Goal: Information Seeking & Learning: Find specific fact

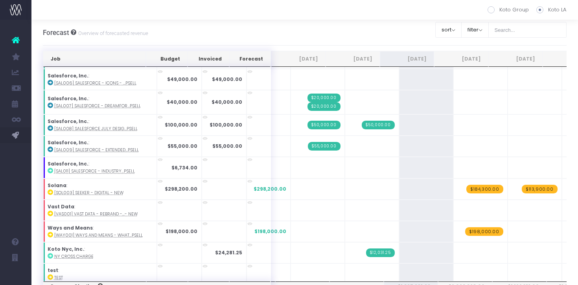
scroll to position [295, 0]
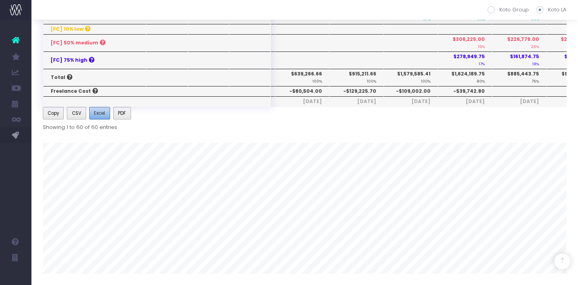
click at [102, 112] on span "Excel" at bounding box center [99, 113] width 11 height 7
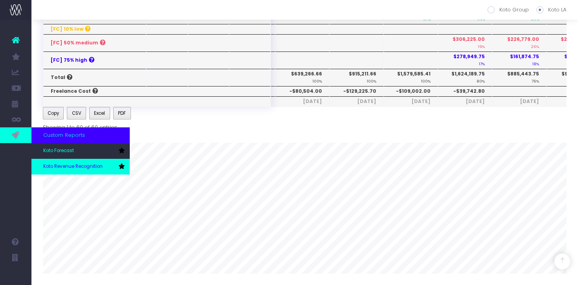
click at [60, 162] on link "Koto Revenue Recognition" at bounding box center [80, 167] width 98 height 16
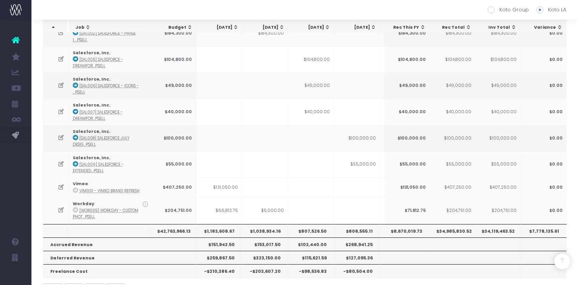
scroll to position [1159, 0]
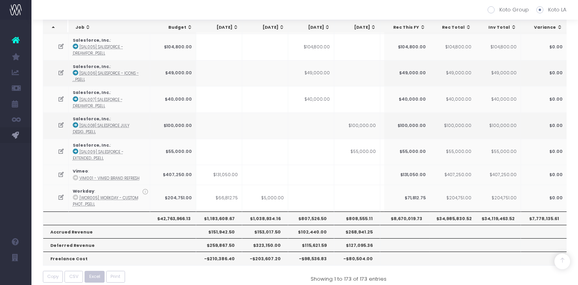
click at [91, 273] on span "Excel" at bounding box center [94, 276] width 11 height 7
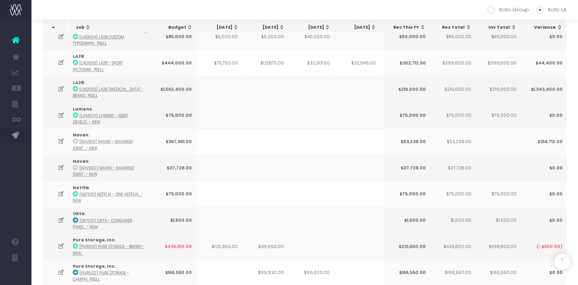
scroll to position [405, 0]
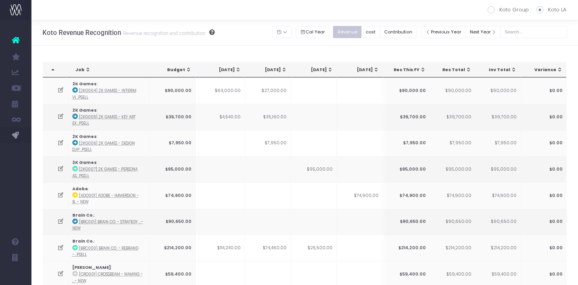
click at [324, 73] on th "[DATE]" at bounding box center [314, 70] width 46 height 15
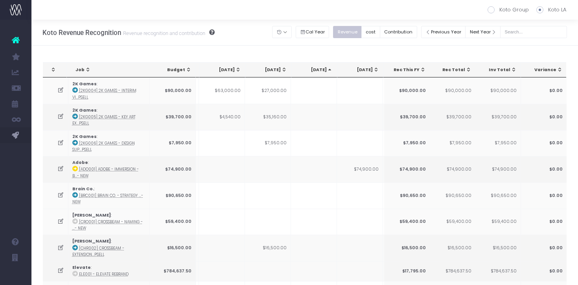
click at [324, 73] on th "[DATE]" at bounding box center [314, 70] width 46 height 15
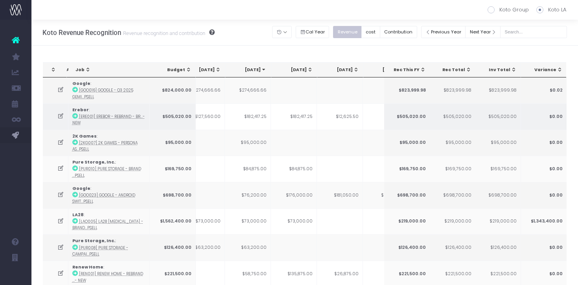
scroll to position [0, 206]
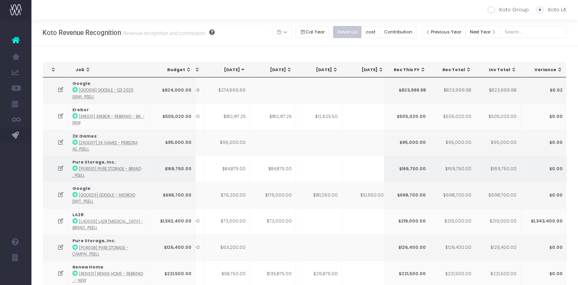
click at [285, 168] on td "$84,875.00" at bounding box center [273, 169] width 46 height 26
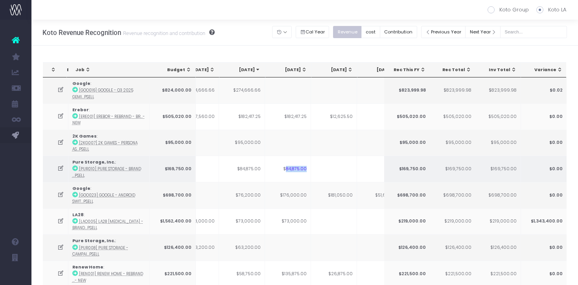
scroll to position [0, 208]
click at [75, 168] on icon at bounding box center [75, 169] width 6 height 6
copy td "84,875.00"
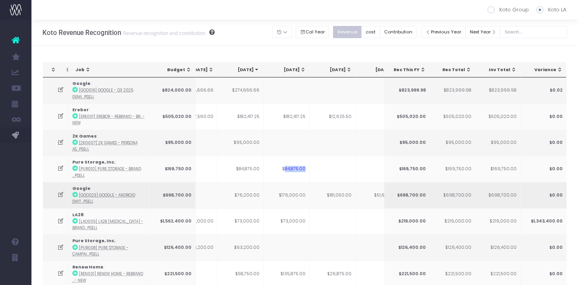
click at [76, 194] on icon at bounding box center [75, 195] width 6 height 6
click at [259, 193] on td "$76,200.00" at bounding box center [241, 195] width 46 height 26
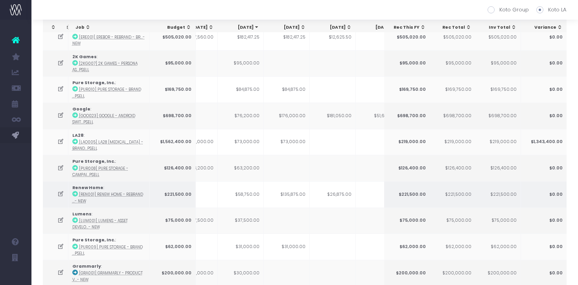
scroll to position [80, 0]
click at [75, 193] on icon at bounding box center [75, 193] width 6 height 6
click at [256, 194] on td "$58,750.00" at bounding box center [241, 194] width 46 height 26
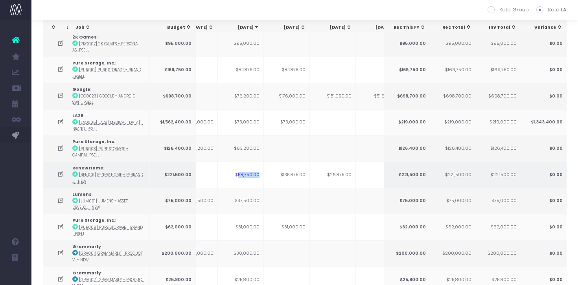
scroll to position [104, 0]
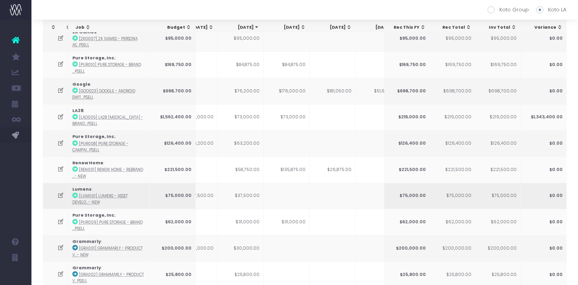
click at [254, 195] on td "$37,500.00" at bounding box center [241, 196] width 46 height 26
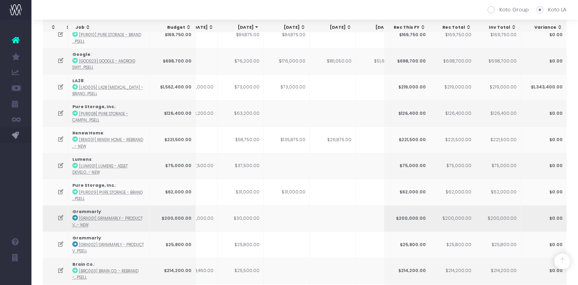
scroll to position [149, 0]
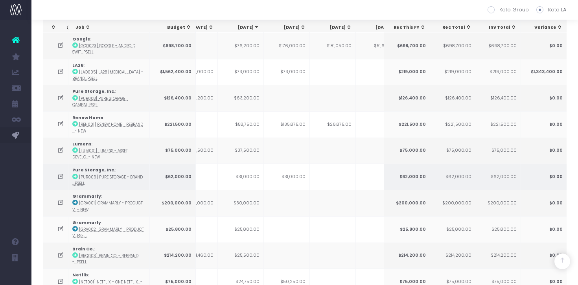
click at [75, 175] on icon at bounding box center [75, 177] width 6 height 6
click at [256, 175] on td "$31,000.00" at bounding box center [241, 177] width 46 height 26
click at [256, 176] on td "$31,000.00" at bounding box center [241, 177] width 46 height 26
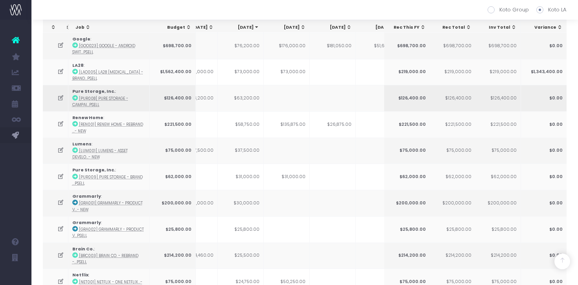
click at [249, 96] on td "$63,200.00" at bounding box center [241, 98] width 46 height 26
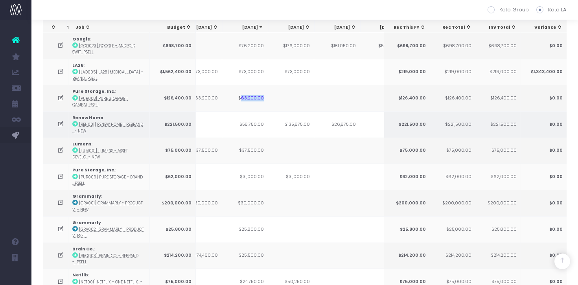
scroll to position [0, 203]
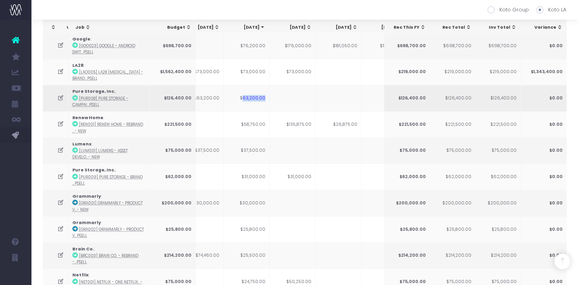
click at [72, 98] on icon at bounding box center [75, 98] width 6 height 6
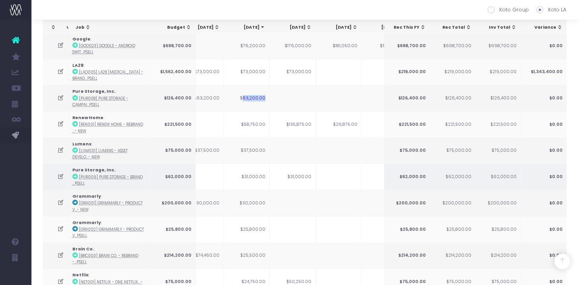
click at [74, 175] on icon at bounding box center [75, 177] width 6 height 6
click at [259, 178] on td "$31,000.00" at bounding box center [247, 177] width 46 height 26
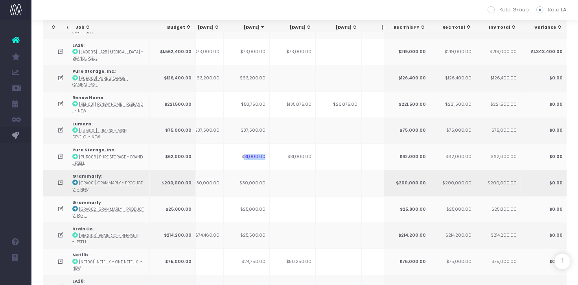
scroll to position [179, 0]
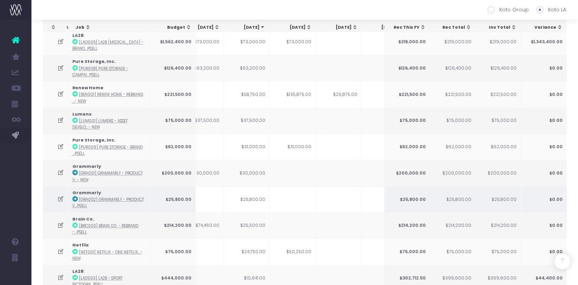
click at [256, 199] on td "$25,800.00" at bounding box center [247, 199] width 46 height 26
click at [73, 196] on icon at bounding box center [75, 199] width 6 height 6
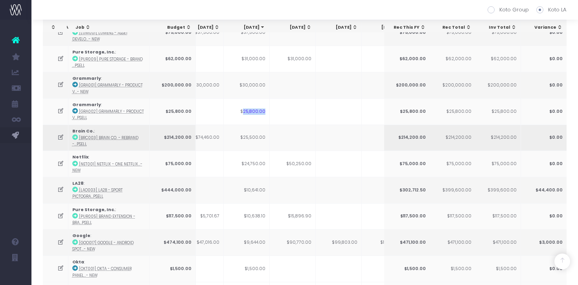
scroll to position [268, 0]
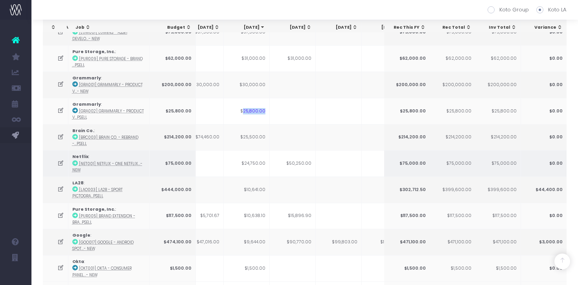
click at [75, 163] on icon at bounding box center [75, 163] width 6 height 6
click at [258, 162] on td "$24,750.00" at bounding box center [247, 163] width 46 height 26
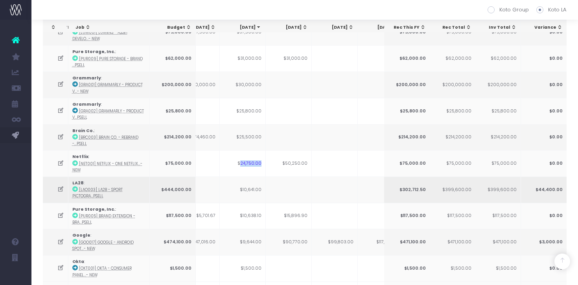
scroll to position [287, 0]
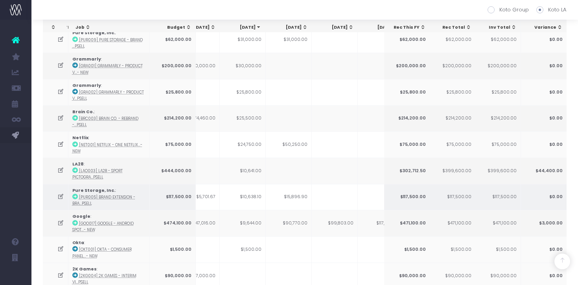
click at [256, 195] on td "$10,638.10" at bounding box center [243, 197] width 46 height 26
copy td "10,638.10"
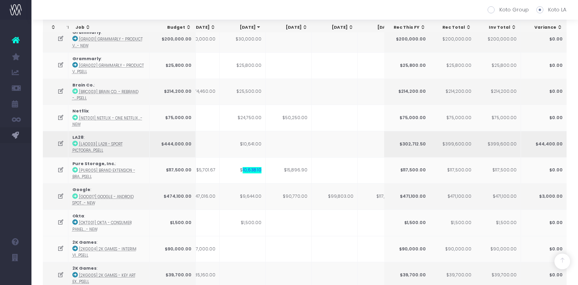
scroll to position [315, 0]
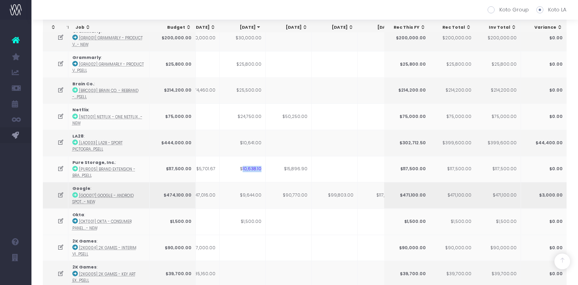
click at [254, 192] on td "$9,644.00" at bounding box center [243, 195] width 46 height 26
copy td "9,644.00"
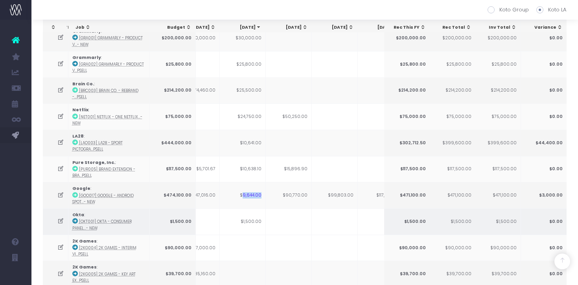
click at [76, 218] on icon at bounding box center [75, 221] width 6 height 6
click at [59, 218] on icon at bounding box center [60, 221] width 7 height 7
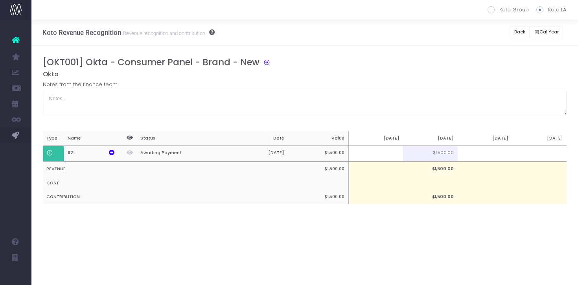
scroll to position [0, 0]
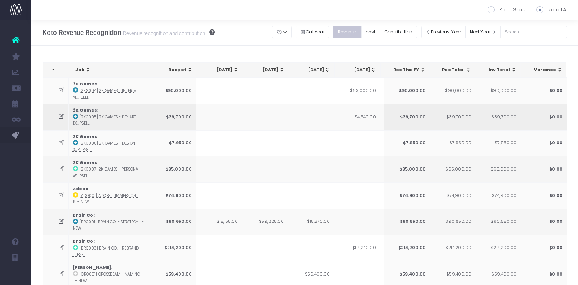
scroll to position [658, 0]
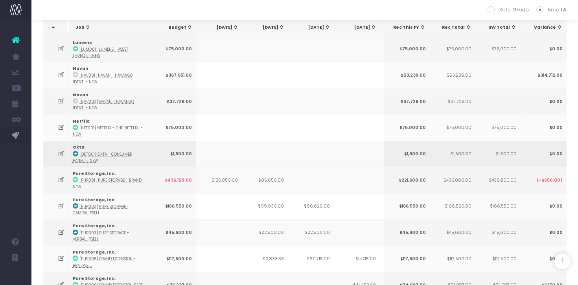
click at [61, 151] on icon at bounding box center [61, 154] width 7 height 7
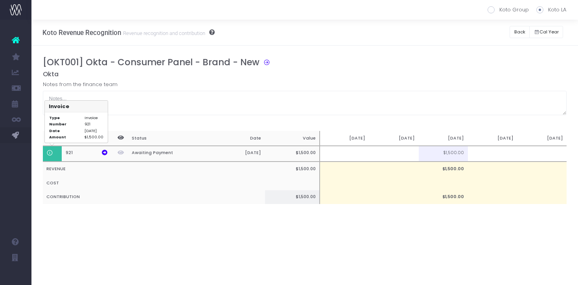
scroll to position [0, 0]
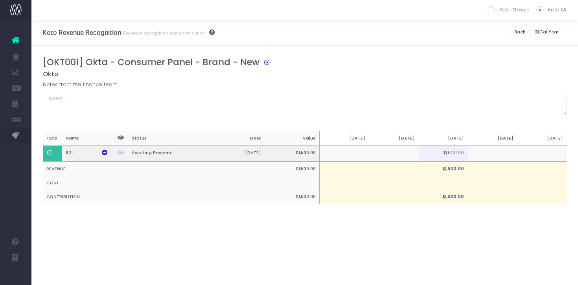
click at [357, 154] on td at bounding box center [345, 154] width 50 height 16
type input "1500"
click at [377, 73] on h5 "Okta" at bounding box center [305, 74] width 524 height 8
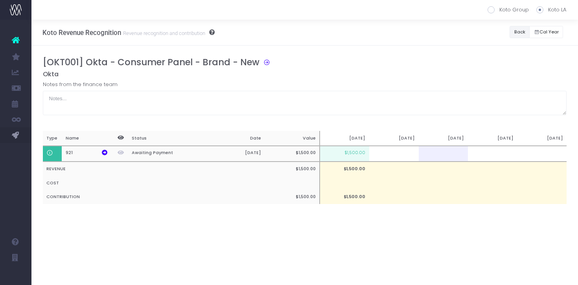
click at [515, 35] on button "Back" at bounding box center [520, 32] width 20 height 12
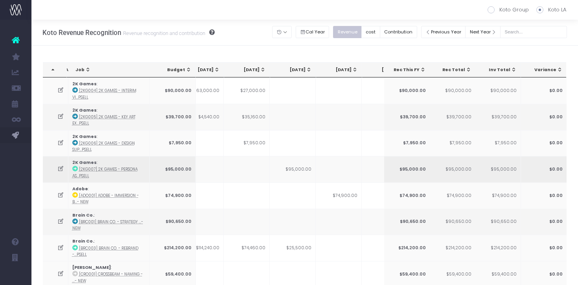
scroll to position [0, 175]
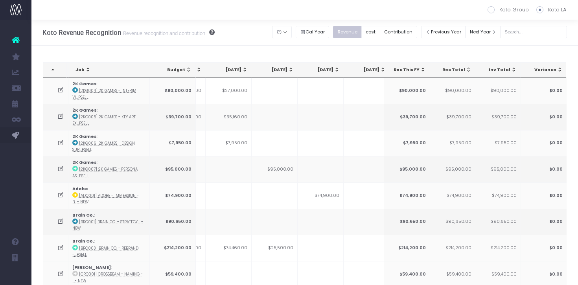
click at [287, 68] on span "Sep 25: activate to sort column ascending" at bounding box center [290, 69] width 6 height 6
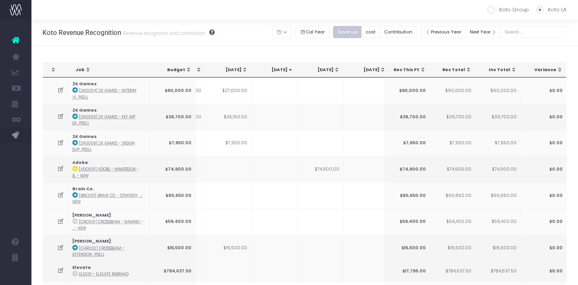
click at [287, 68] on span "Sep 25: activate to sort column descending" at bounding box center [290, 69] width 6 height 6
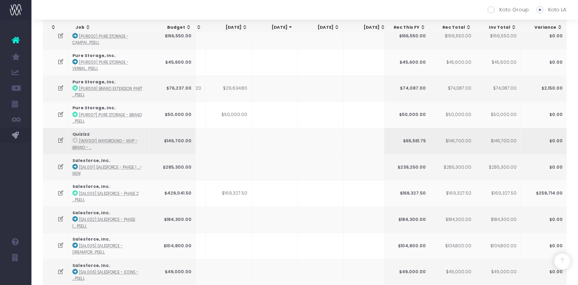
scroll to position [1161, 0]
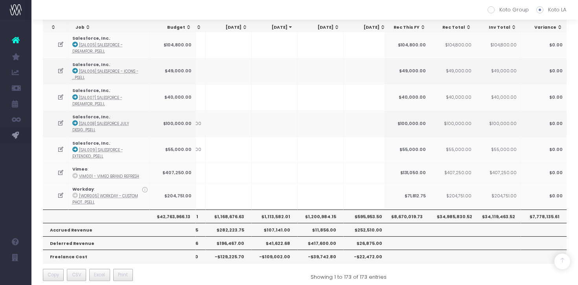
click at [271, 210] on th "$1,113,582.01" at bounding box center [275, 216] width 46 height 13
copy th "1,113,582.01"
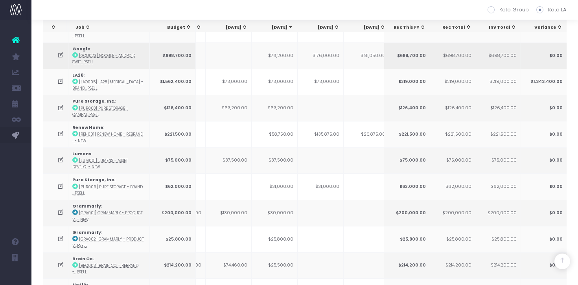
scroll to position [0, 0]
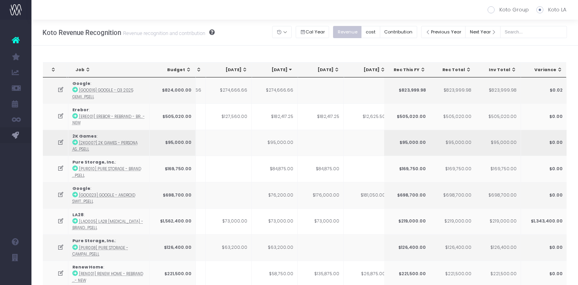
click at [74, 144] on icon at bounding box center [75, 143] width 6 height 6
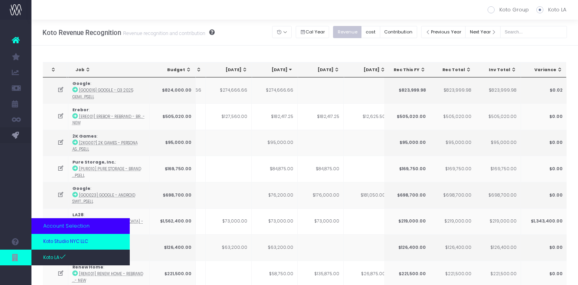
click at [53, 245] on span "Koto Studio NYC LLC" at bounding box center [65, 241] width 45 height 7
